Goal: Transaction & Acquisition: Purchase product/service

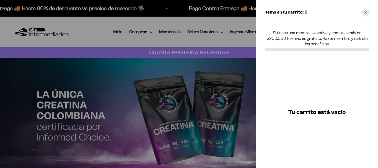
click at [367, 12] on div "Close cart" at bounding box center [366, 12] width 8 height 8
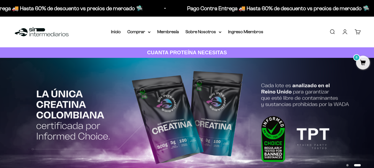
click at [182, 121] on img at bounding box center [187, 119] width 374 height 122
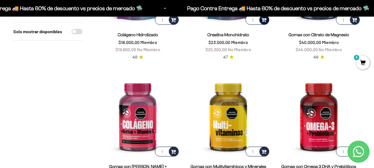
scroll to position [194, 0]
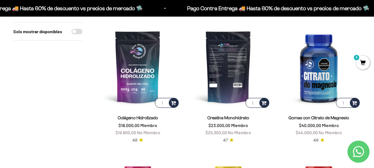
click at [224, 82] on img at bounding box center [228, 67] width 84 height 84
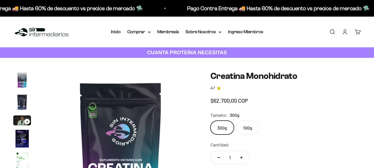
click at [248, 125] on fieldset "Tamaño: 300g 300g 100g" at bounding box center [286, 123] width 150 height 23
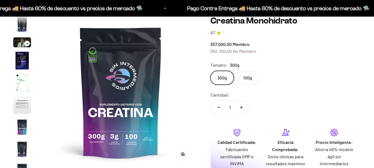
scroll to position [0, 1250]
click at [251, 80] on label "100g" at bounding box center [247, 78] width 23 height 14
click at [211, 71] on input "100g" at bounding box center [210, 71] width 0 height 0
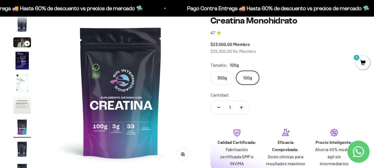
click at [224, 79] on label "300g" at bounding box center [223, 78] width 24 height 14
click at [211, 71] on input "300g" at bounding box center [210, 71] width 0 height 0
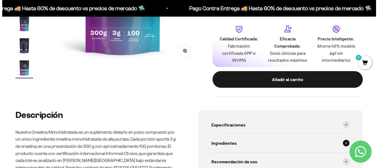
scroll to position [194, 0]
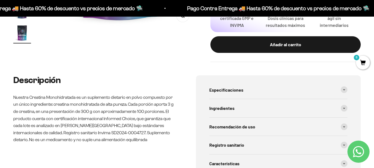
click at [281, 47] on div "Añadir al carrito" at bounding box center [286, 44] width 128 height 7
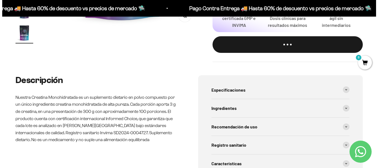
scroll to position [0, 1268]
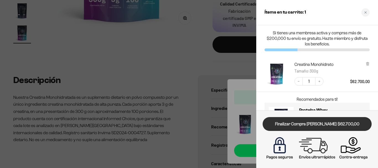
click at [326, 126] on link "Finalizar Compra [PERSON_NAME] $62.700,00" at bounding box center [317, 124] width 109 height 14
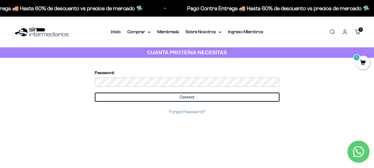
click at [208, 96] on input "Connect" at bounding box center [187, 97] width 185 height 9
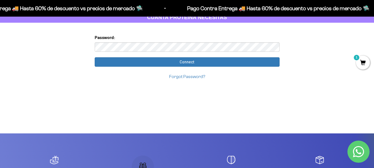
scroll to position [26, 0]
